Goal: Task Accomplishment & Management: Manage account settings

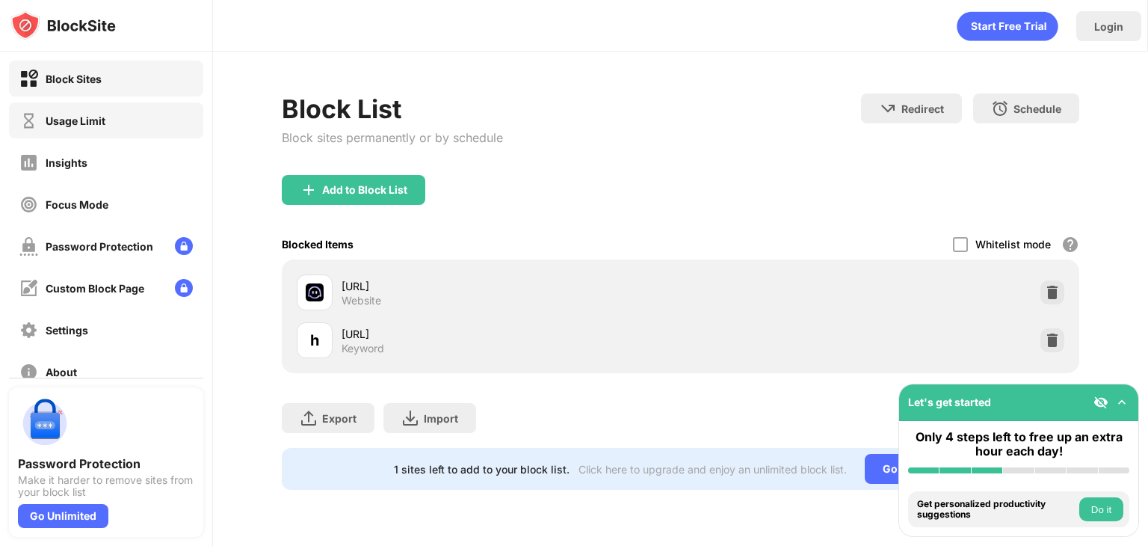
click at [112, 129] on div "Usage Limit" at bounding box center [106, 120] width 194 height 36
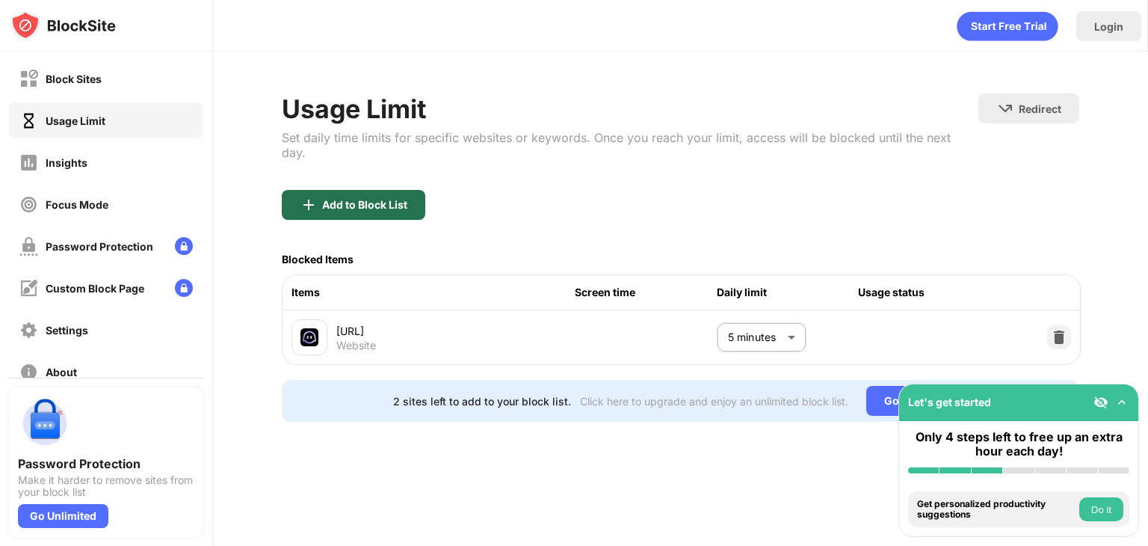
click at [367, 190] on div "Add to Block List" at bounding box center [353, 205] width 143 height 30
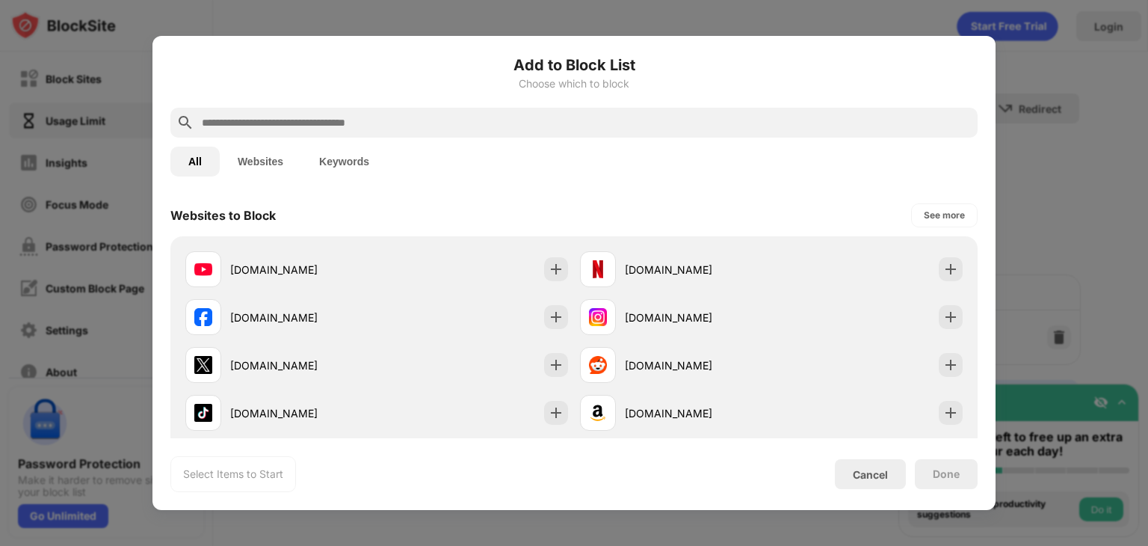
click at [392, 138] on div "All Websites Keywords" at bounding box center [573, 162] width 807 height 48
click at [359, 123] on input "text" at bounding box center [585, 123] width 771 height 18
paste input "**********"
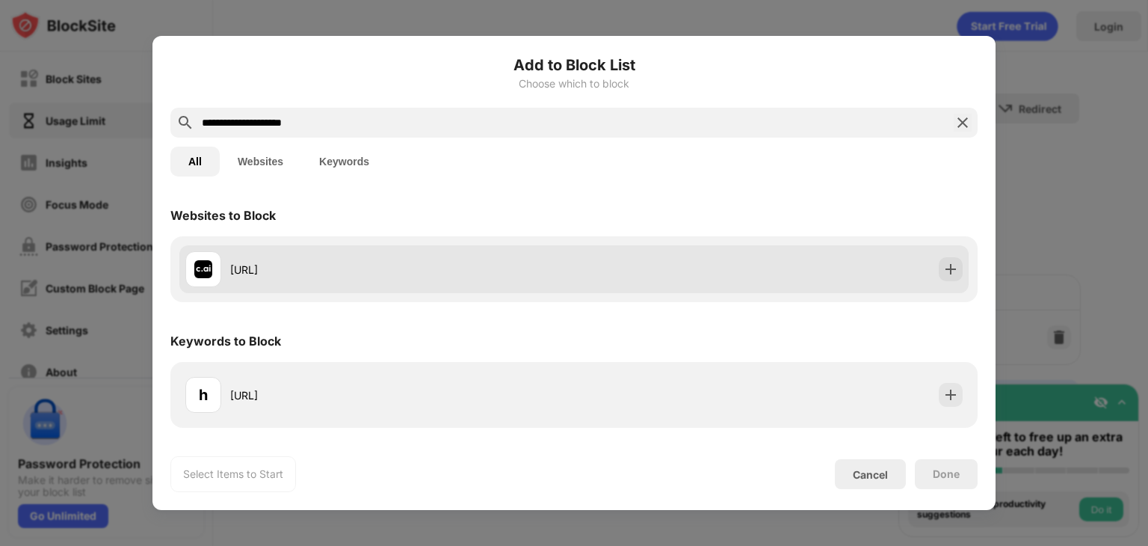
type input "**********"
click at [963, 271] on div "[URL]" at bounding box center [573, 269] width 789 height 48
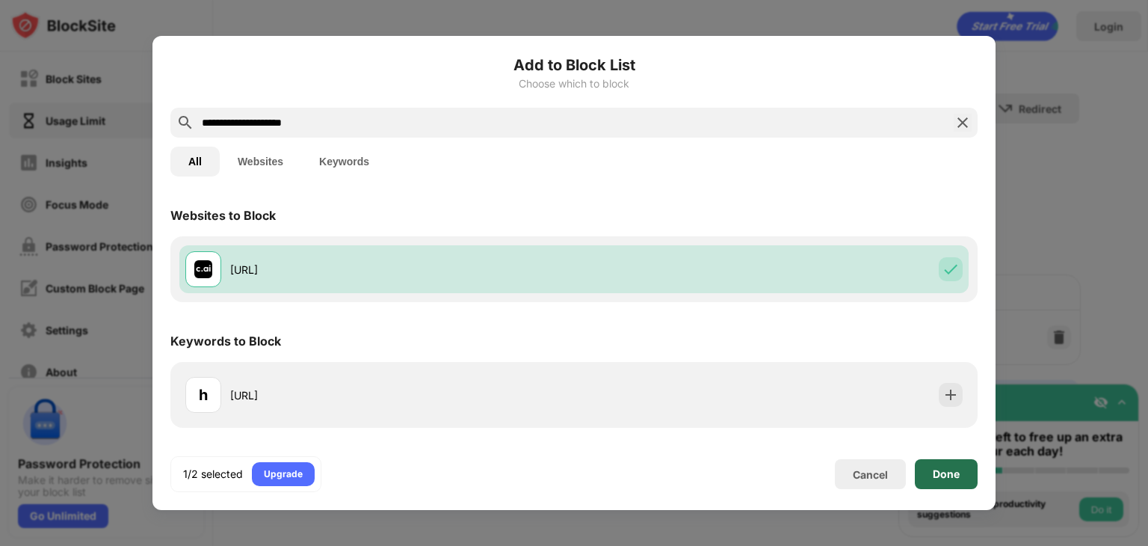
click at [936, 472] on div "Done" at bounding box center [946, 474] width 27 height 12
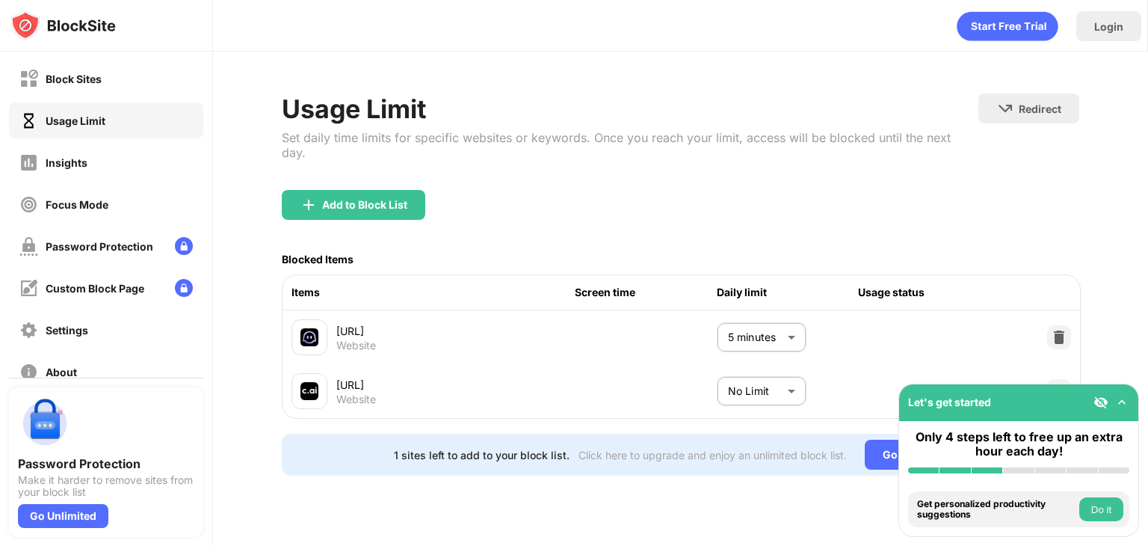
click at [777, 346] on div "[URL] Website 5 minutes * ​" at bounding box center [680, 337] width 797 height 54
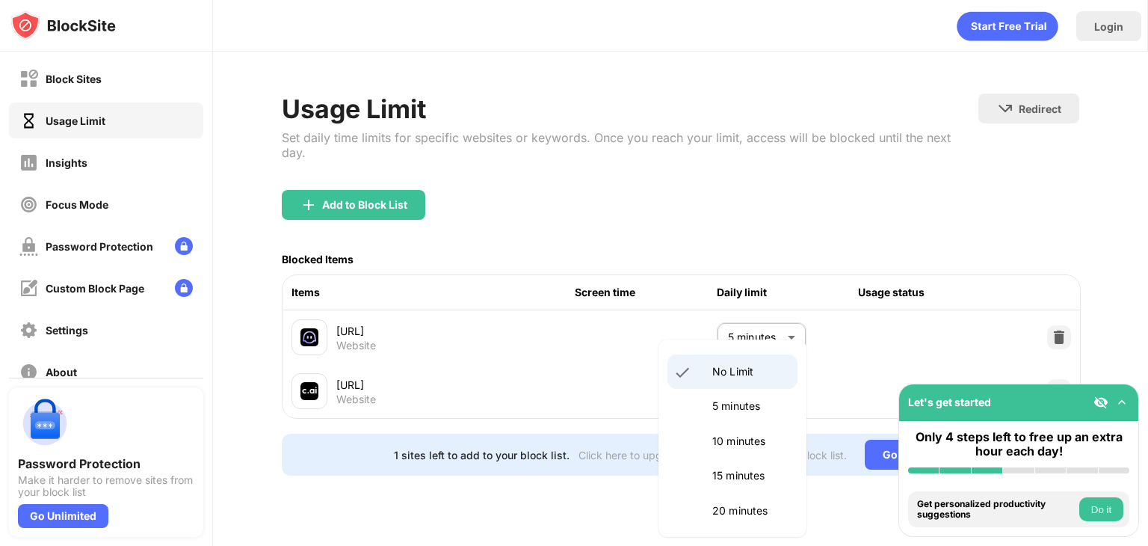
click at [764, 375] on body "Block Sites Usage Limit Insights Focus Mode Password Protection Custom Block Pa…" at bounding box center [574, 273] width 1148 height 546
click at [744, 400] on p "5 minutes" at bounding box center [750, 406] width 76 height 16
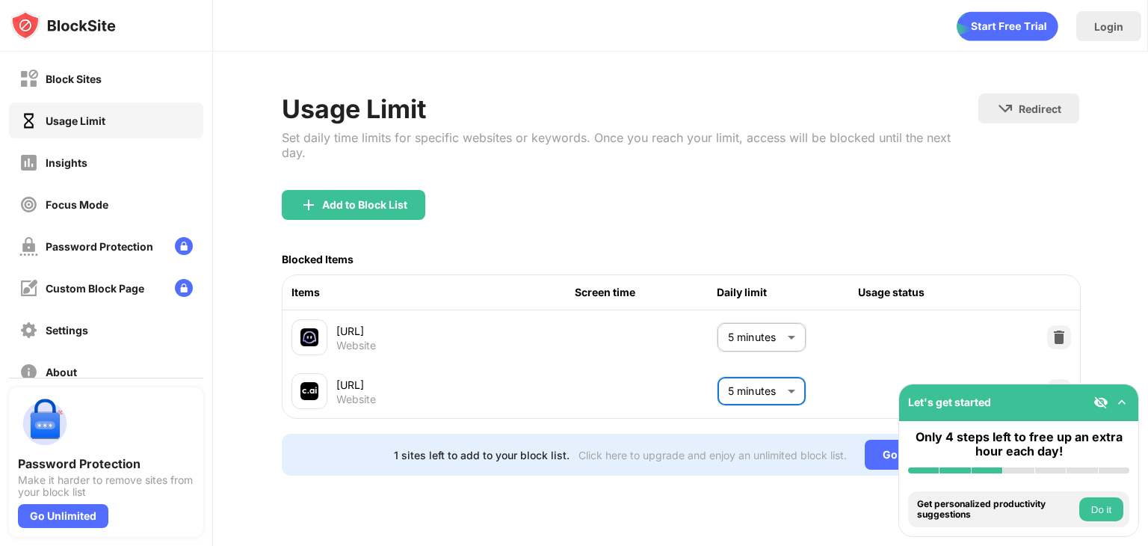
click at [747, 384] on body "Block Sites Usage Limit Insights Focus Mode Password Protection Custom Block Pa…" at bounding box center [574, 273] width 1148 height 546
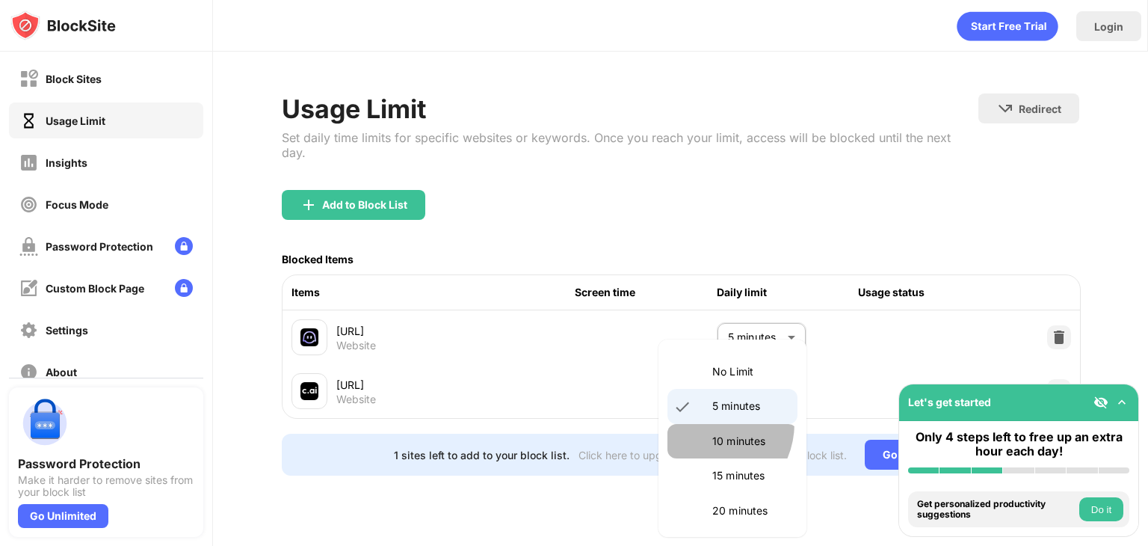
click at [705, 424] on li "10 minutes" at bounding box center [732, 441] width 130 height 34
type input "**"
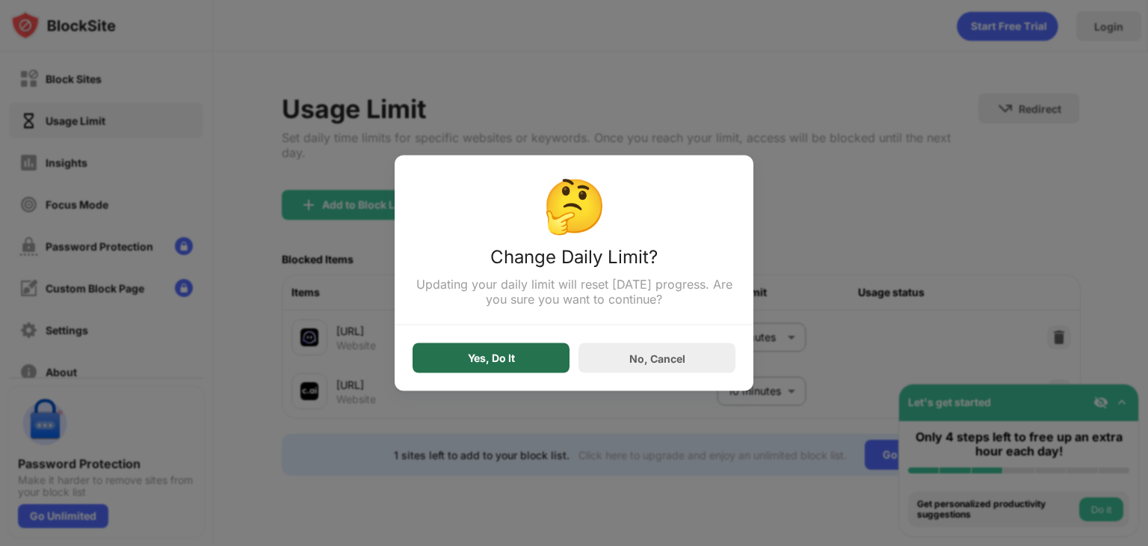
click at [516, 353] on div "Yes, Do It" at bounding box center [491, 358] width 157 height 30
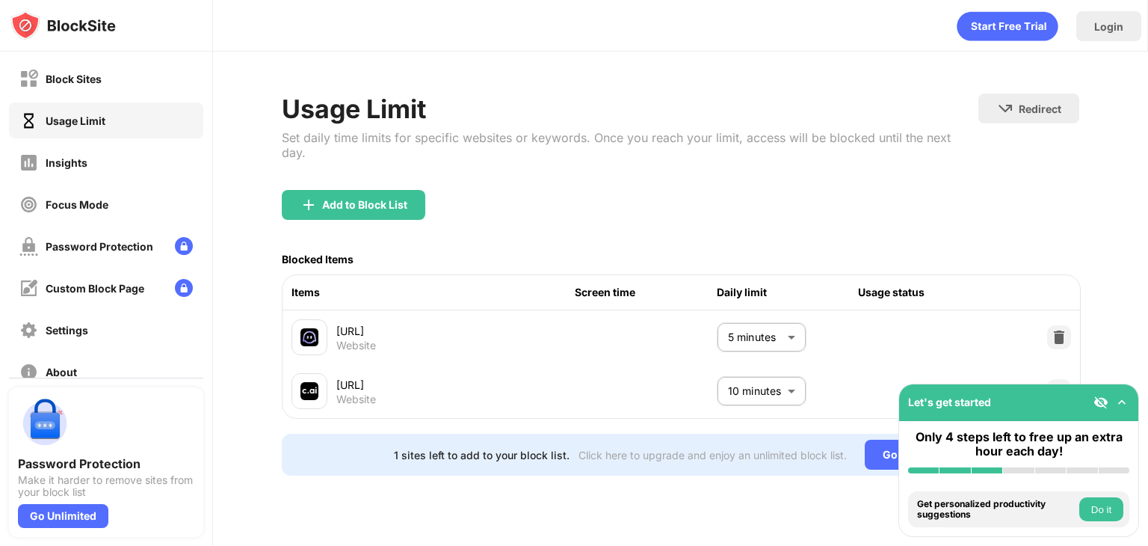
click at [669, 71] on div "Usage Limit Set daily time limits for specific websites or keywords. Once you r…" at bounding box center [680, 285] width 935 height 466
